Goal: Task Accomplishment & Management: Manage account settings

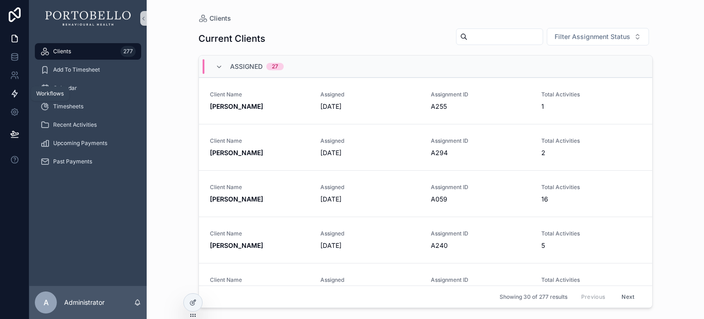
click at [17, 93] on icon at bounding box center [14, 93] width 9 height 9
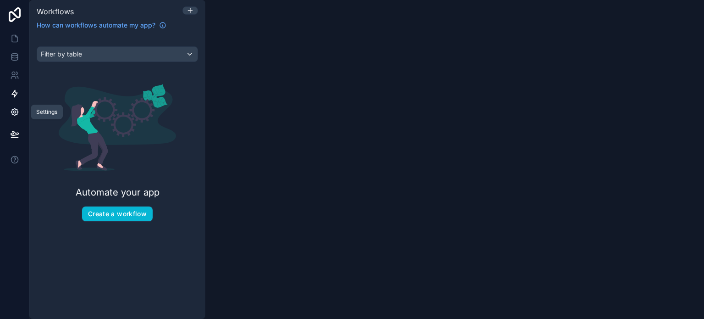
click at [17, 108] on icon at bounding box center [14, 111] width 9 height 9
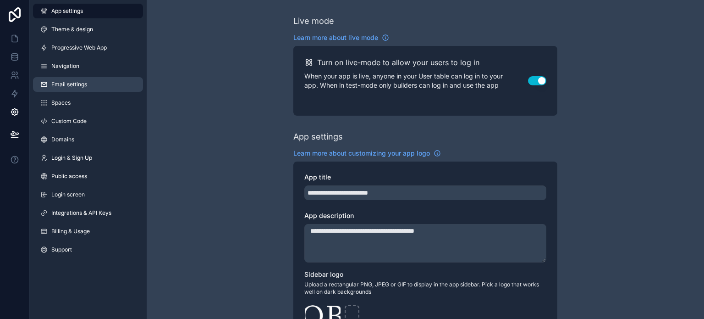
click at [72, 87] on span "Email settings" at bounding box center [69, 84] width 36 height 7
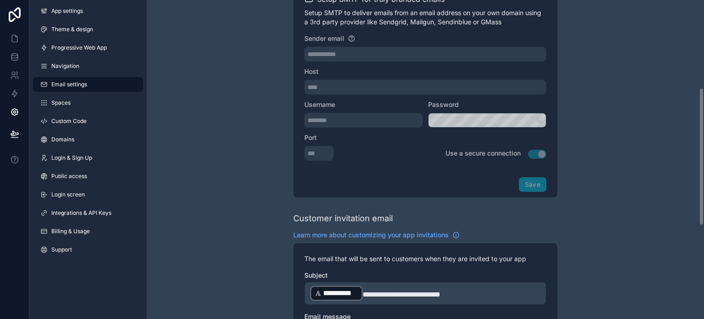
scroll to position [143, 0]
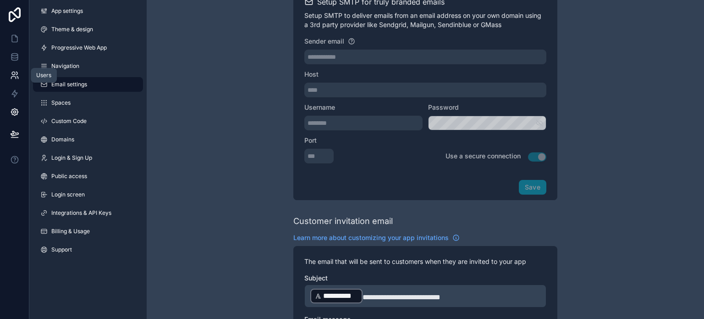
click at [8, 80] on link at bounding box center [14, 75] width 29 height 18
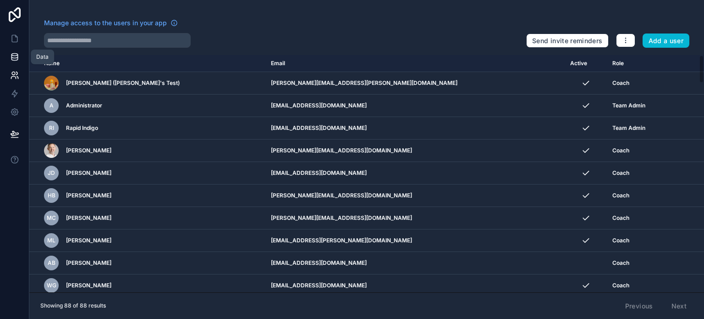
click at [11, 60] on icon at bounding box center [14, 56] width 9 height 9
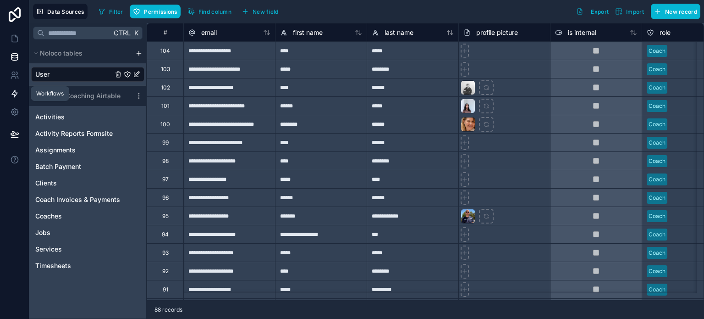
click at [13, 94] on icon at bounding box center [15, 93] width 6 height 7
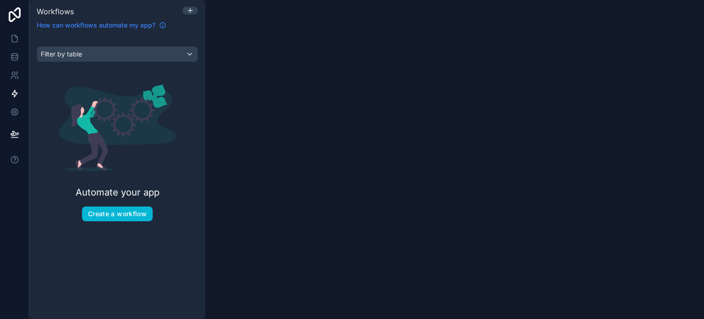
click at [165, 26] on icon at bounding box center [163, 25] width 6 height 6
click at [8, 75] on link at bounding box center [14, 75] width 29 height 18
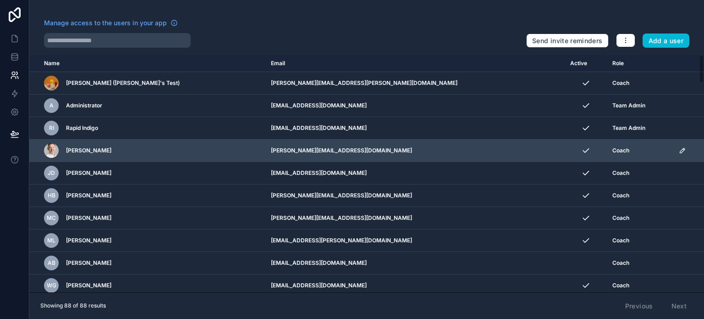
click at [681, 152] on icon "scrollable content" at bounding box center [683, 150] width 5 height 5
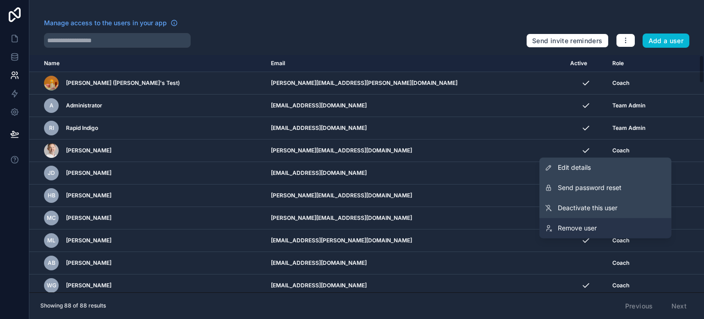
click at [565, 227] on span "Remove user" at bounding box center [577, 227] width 39 height 9
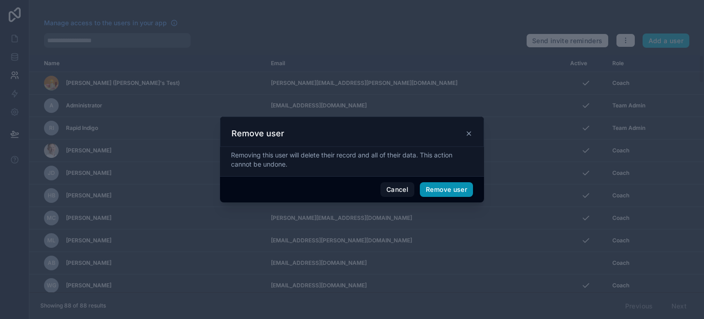
click at [449, 189] on button "Remove user" at bounding box center [446, 189] width 53 height 15
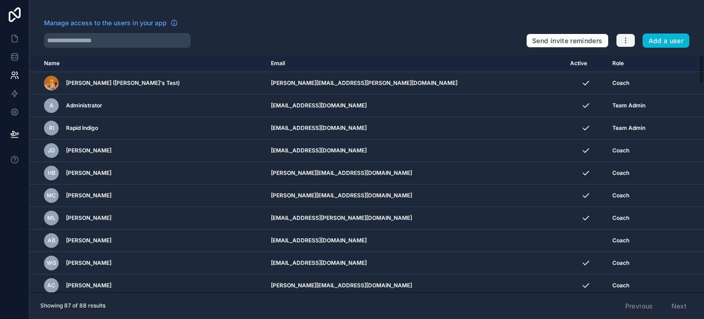
click at [631, 38] on button "button" at bounding box center [625, 40] width 19 height 14
click at [13, 72] on icon at bounding box center [14, 75] width 9 height 9
click at [11, 38] on icon at bounding box center [14, 38] width 9 height 9
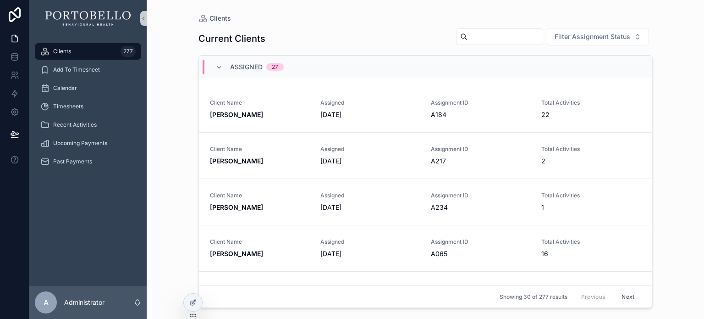
scroll to position [1031, 0]
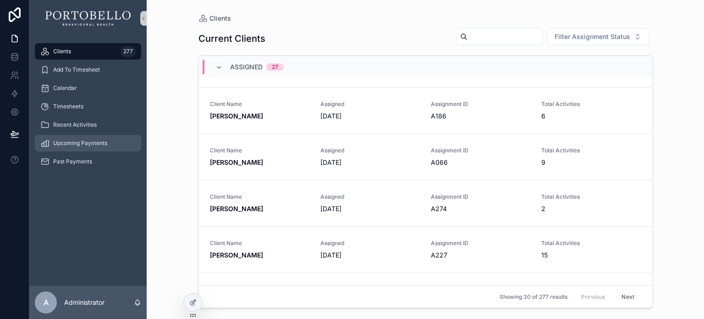
click at [60, 140] on span "Upcoming Payments" at bounding box center [80, 142] width 54 height 7
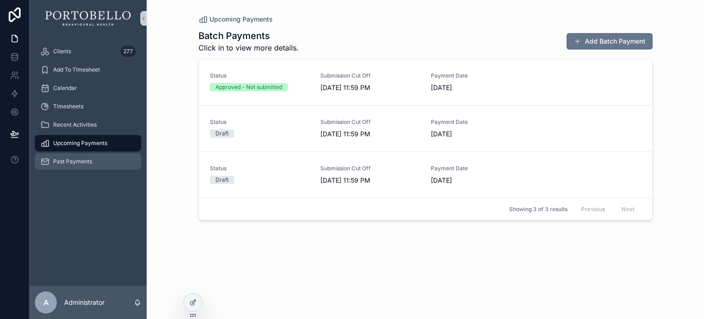
click at [66, 160] on span "Past Payments" at bounding box center [72, 161] width 39 height 7
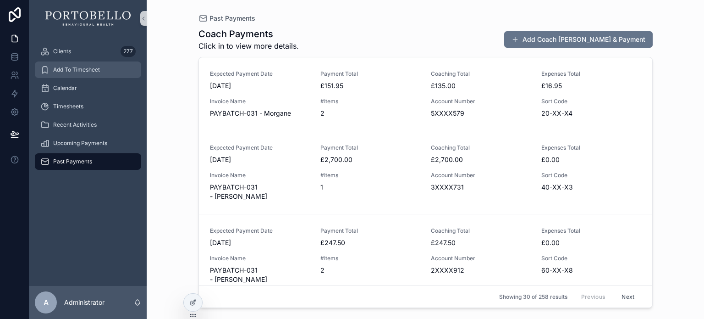
click at [66, 69] on span "Add To Timesheet" at bounding box center [76, 69] width 47 height 7
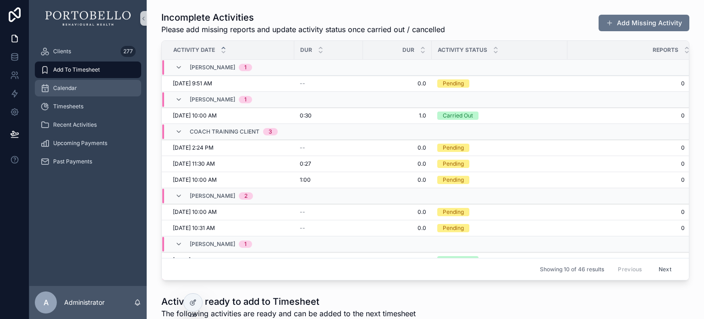
click at [65, 93] on div "Calendar" at bounding box center [87, 88] width 95 height 15
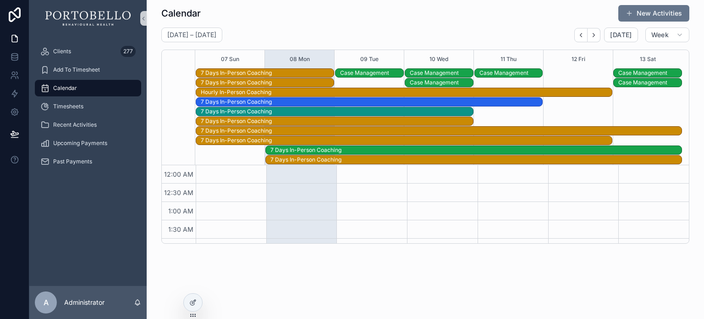
scroll to position [8, 0]
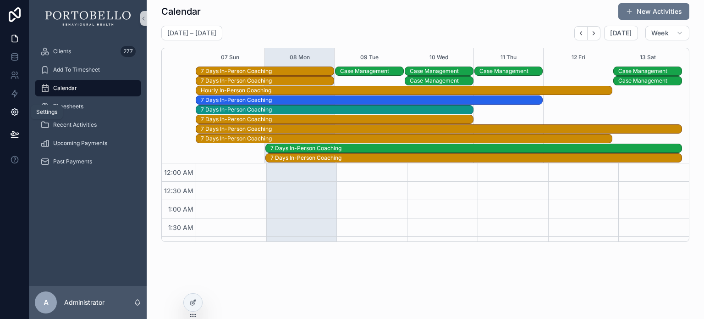
click at [13, 111] on icon at bounding box center [14, 112] width 2 height 2
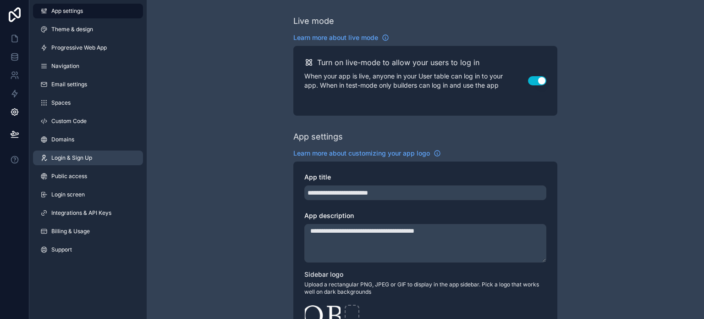
click at [79, 155] on span "Login & Sign Up" at bounding box center [71, 157] width 41 height 7
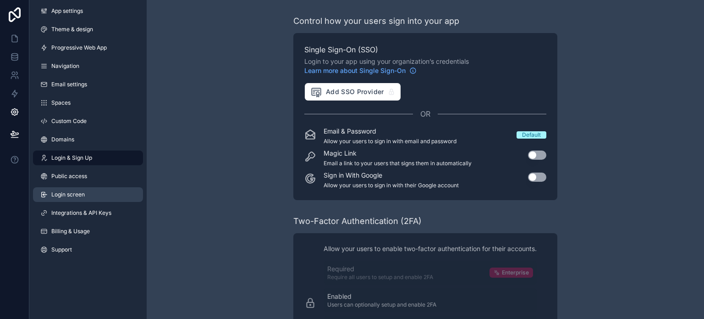
click at [74, 193] on span "Login screen" at bounding box center [67, 194] width 33 height 7
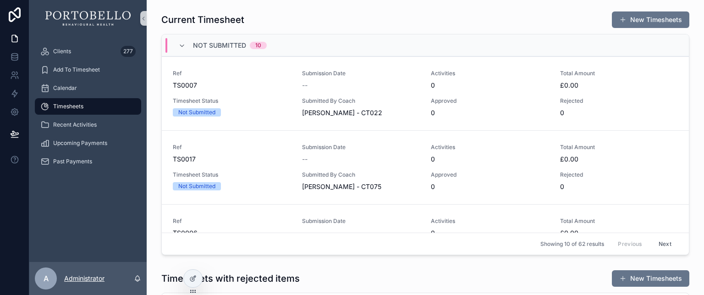
click at [93, 277] on p "Administrator" at bounding box center [84, 278] width 40 height 9
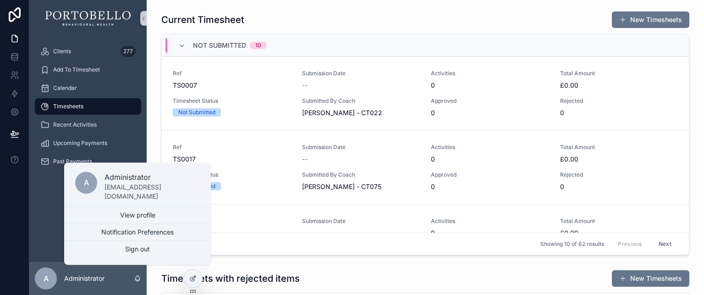
click at [320, 27] on div "Current Timesheet New Timesheets" at bounding box center [425, 19] width 528 height 17
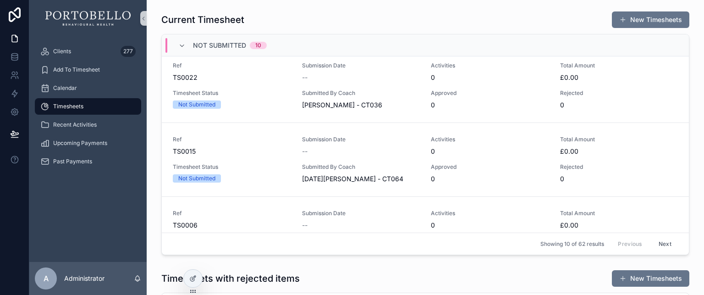
scroll to position [321, 0]
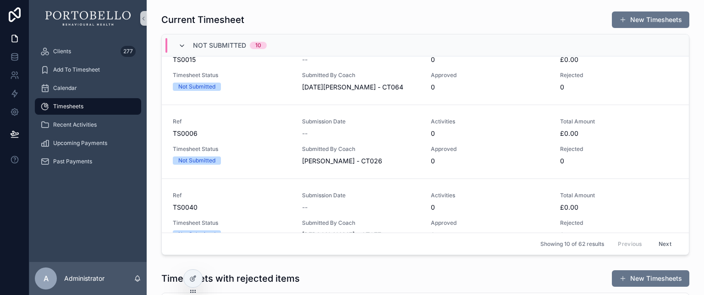
click at [179, 46] on icon "scrollable content" at bounding box center [181, 45] width 7 height 7
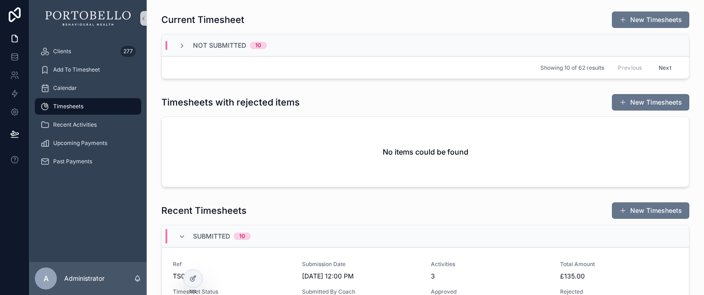
scroll to position [92, 0]
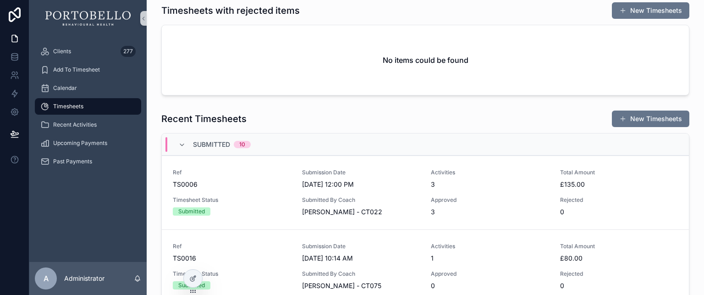
click at [178, 139] on div "Submitted 10" at bounding box center [214, 144] width 72 height 15
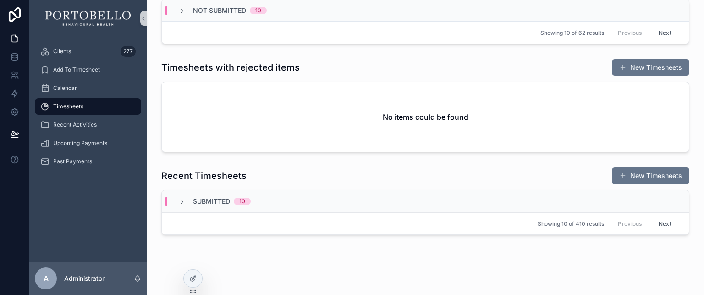
scroll to position [0, 0]
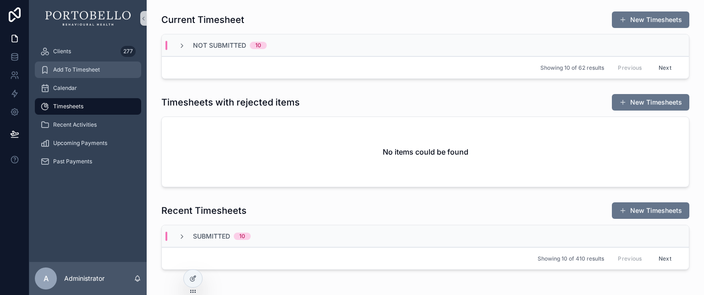
click at [67, 68] on span "Add To Timesheet" at bounding box center [76, 69] width 47 height 7
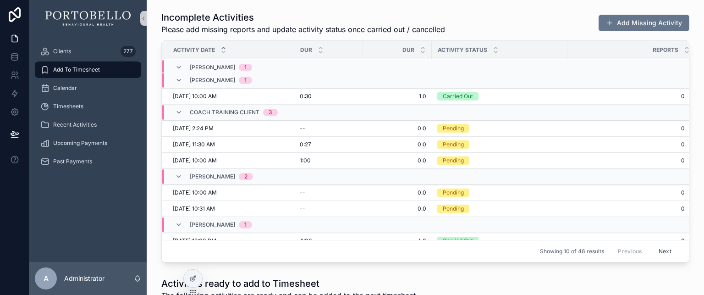
scroll to position [5, 0]
